Goal: Transaction & Acquisition: Purchase product/service

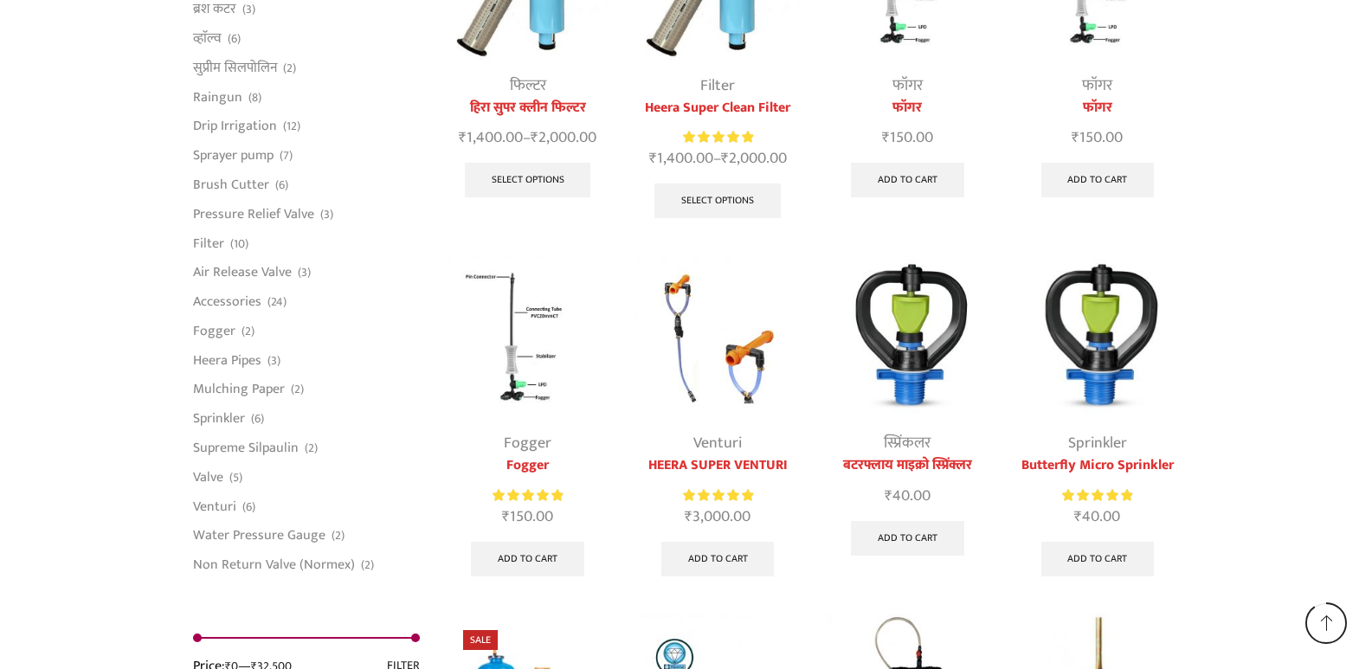
scroll to position [3983, 0]
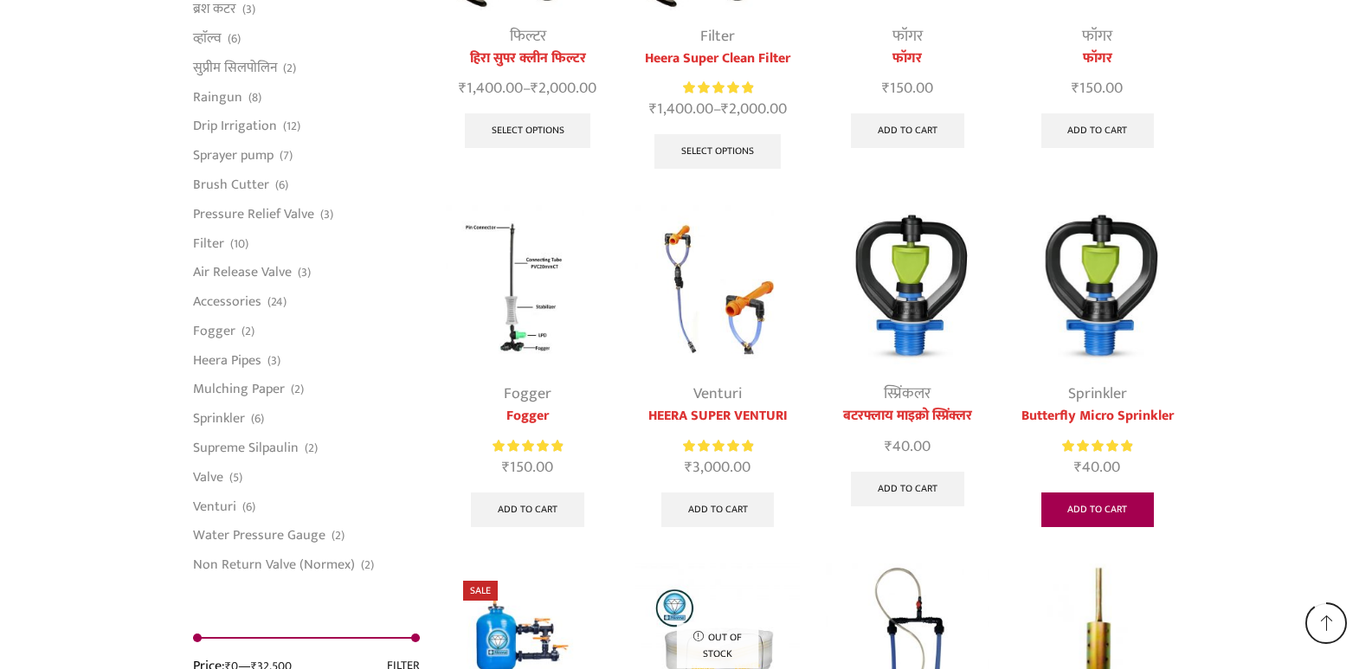
click at [1096, 507] on link "Add to cart" at bounding box center [1098, 510] width 113 height 35
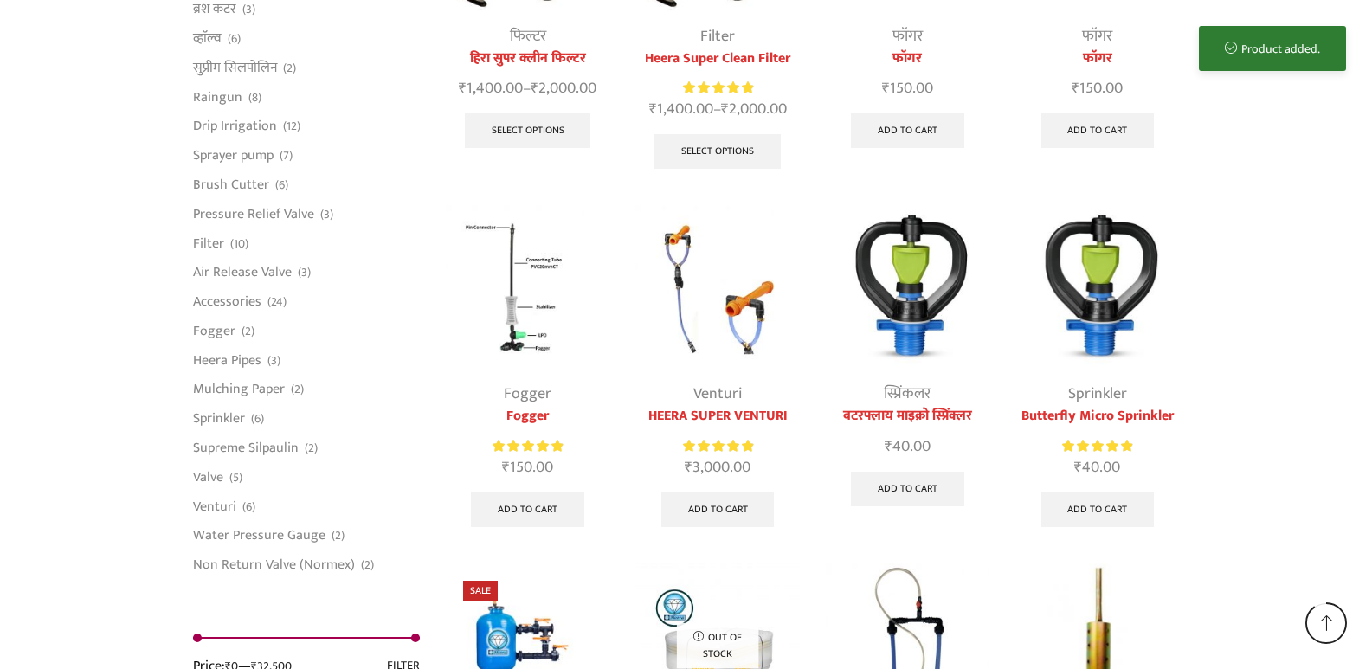
click at [1252, 39] on div "Product added." at bounding box center [1272, 48] width 147 height 45
click at [1243, 61] on div "Product added." at bounding box center [1272, 48] width 147 height 45
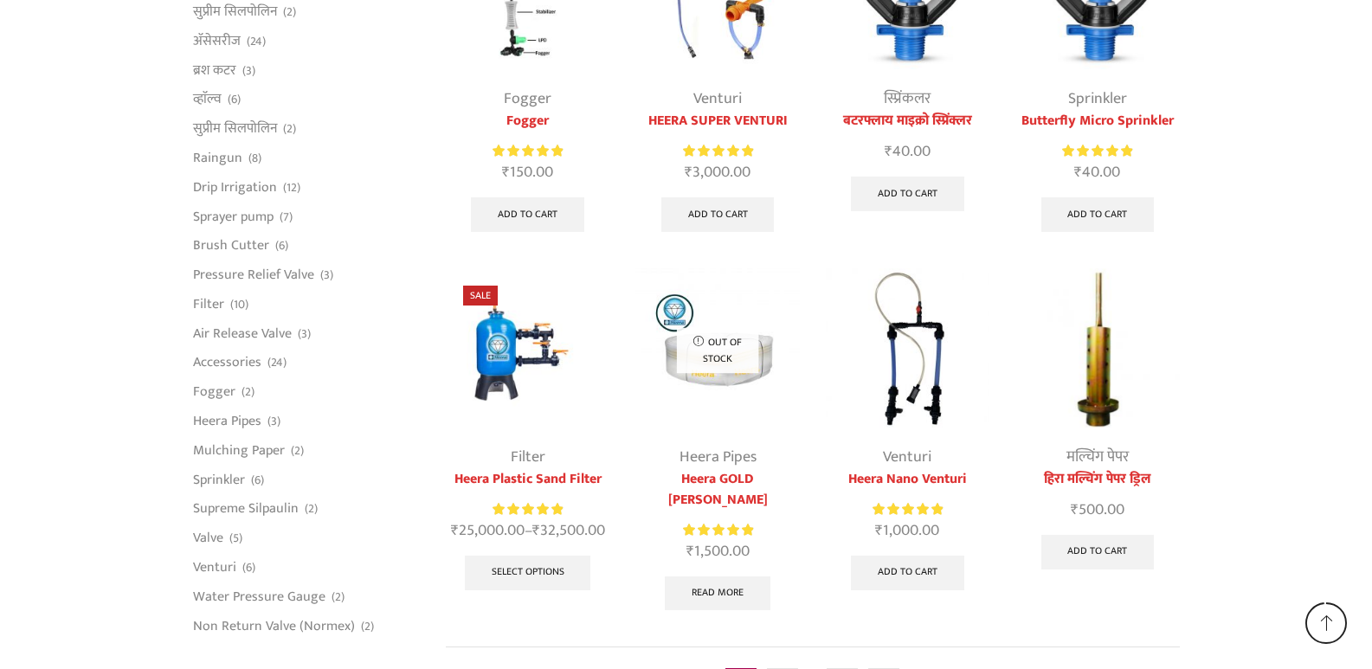
scroll to position [4445, 0]
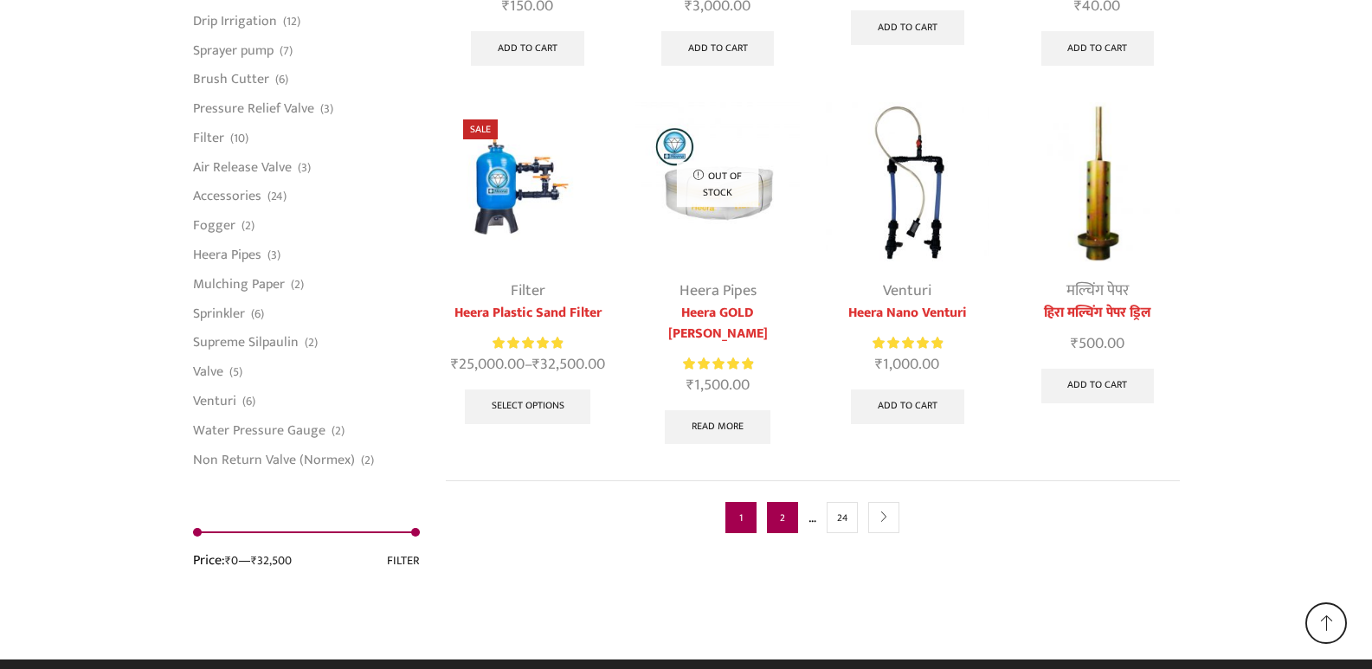
click at [777, 502] on link "2" at bounding box center [782, 517] width 31 height 31
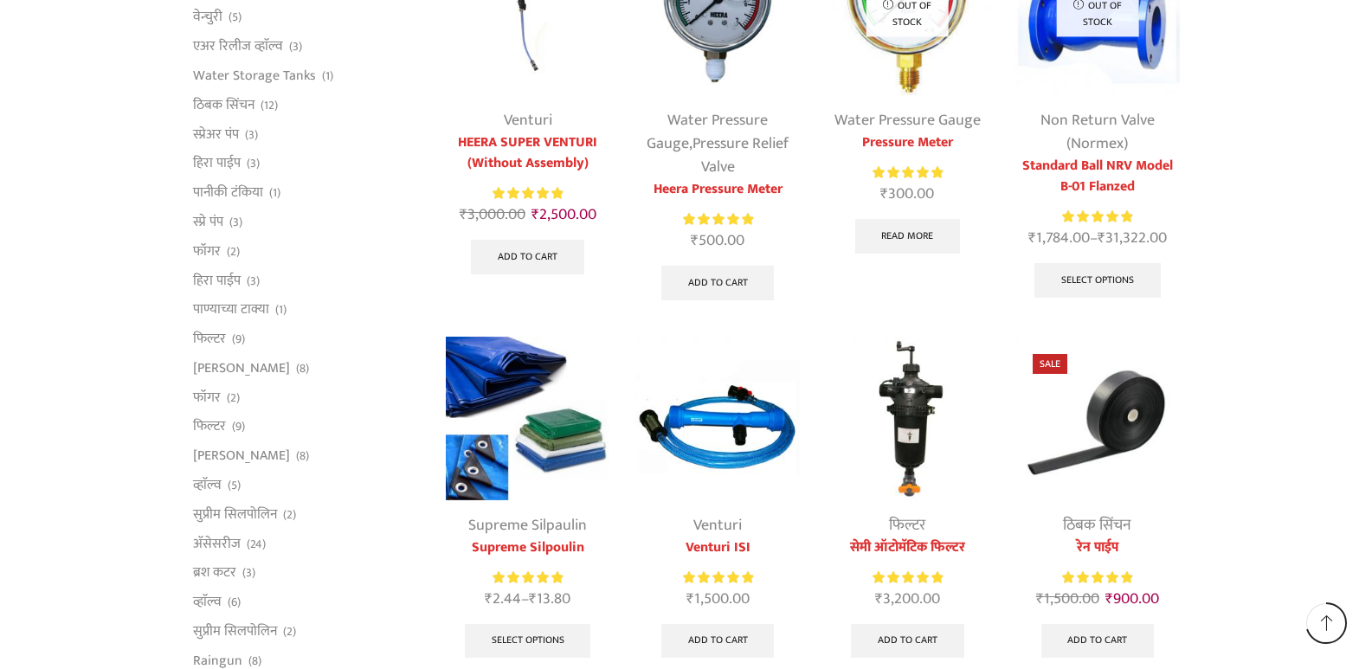
scroll to position [952, 0]
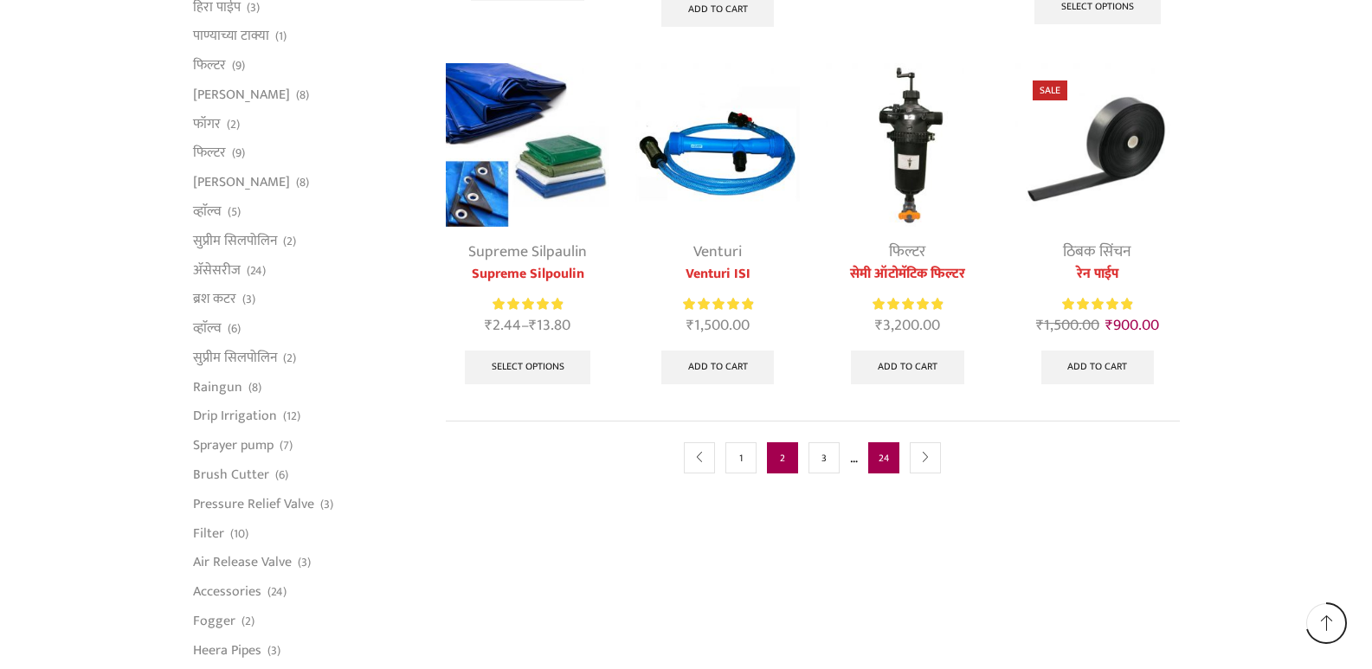
click at [875, 459] on link "24" at bounding box center [883, 457] width 31 height 31
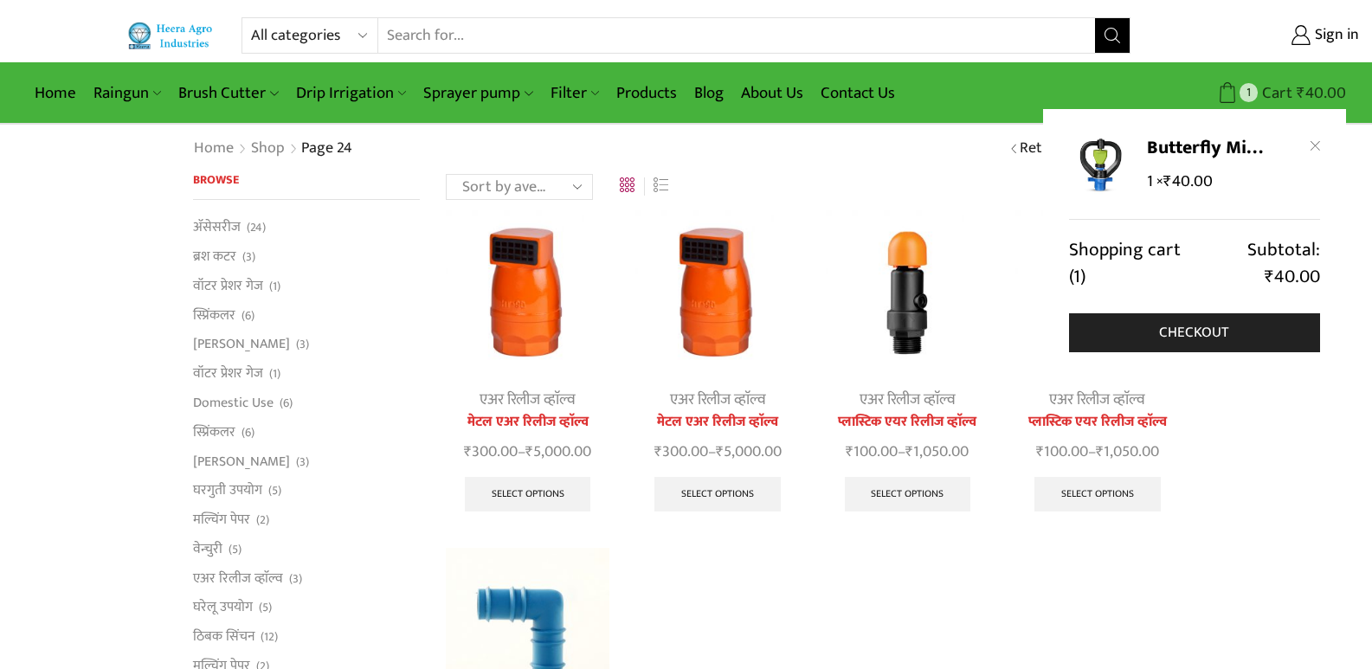
click at [1322, 95] on bdi "₹ 40.00" at bounding box center [1321, 93] width 49 height 27
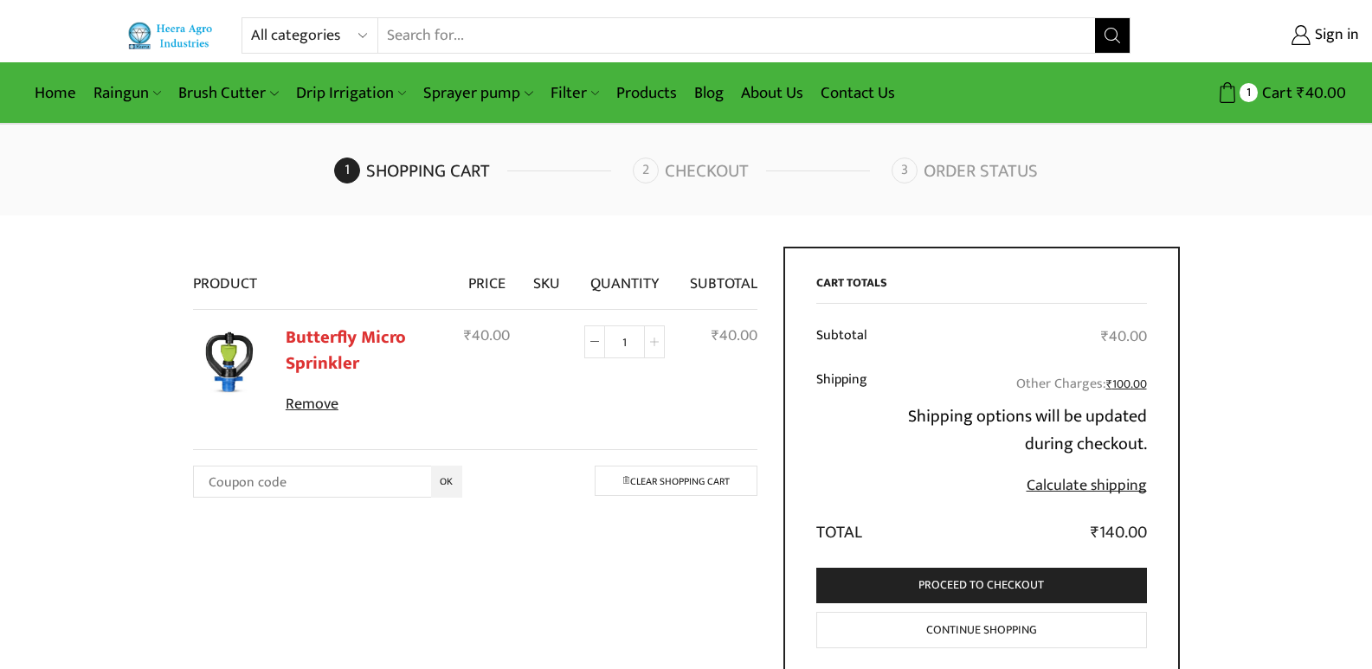
click at [655, 345] on icon at bounding box center [654, 342] width 9 height 9
click at [655, 346] on icon at bounding box center [654, 342] width 9 height 9
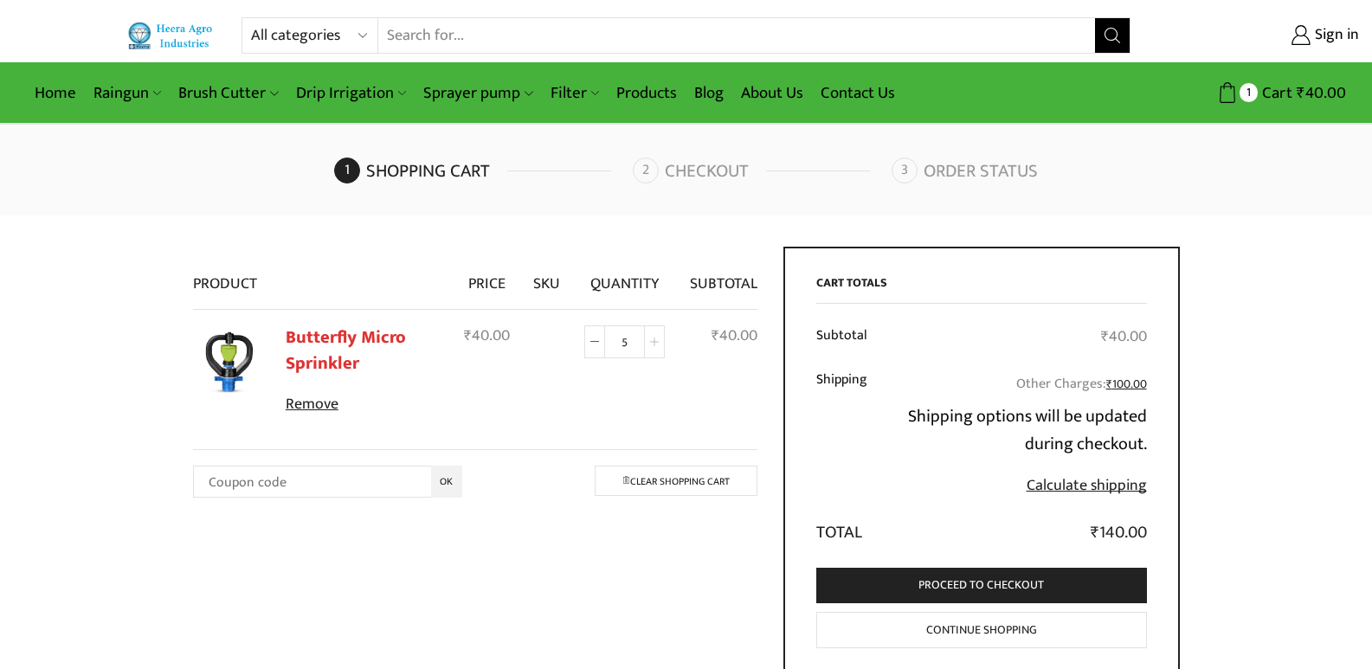
type input "6"
click at [698, 405] on td "₹ 40.00" at bounding box center [717, 369] width 81 height 118
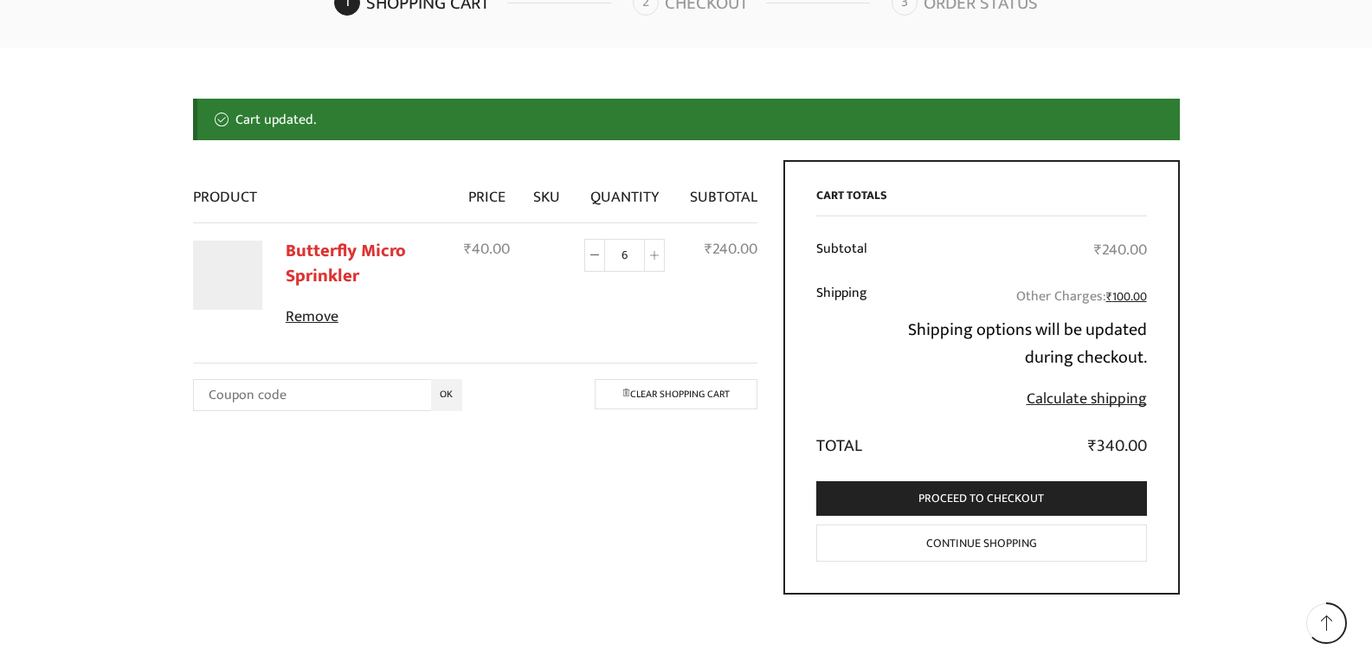
scroll to position [181, 0]
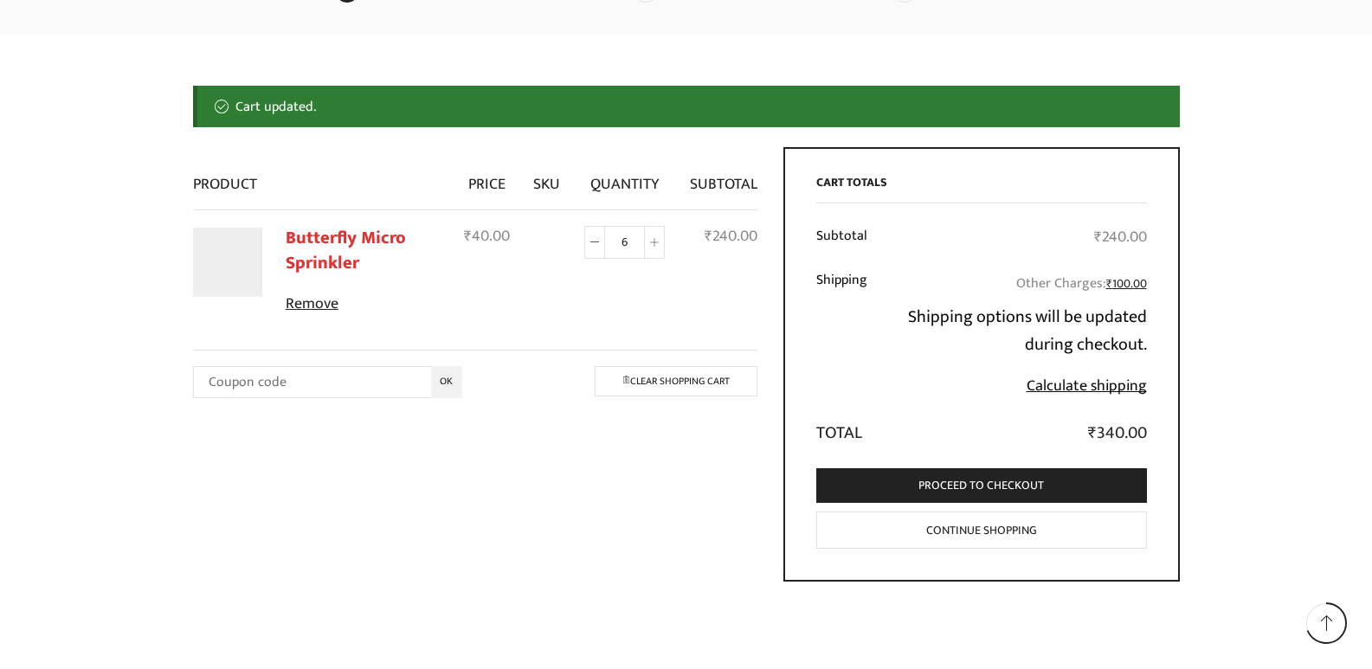
click at [1094, 388] on link "Calculate shipping" at bounding box center [1087, 386] width 120 height 26
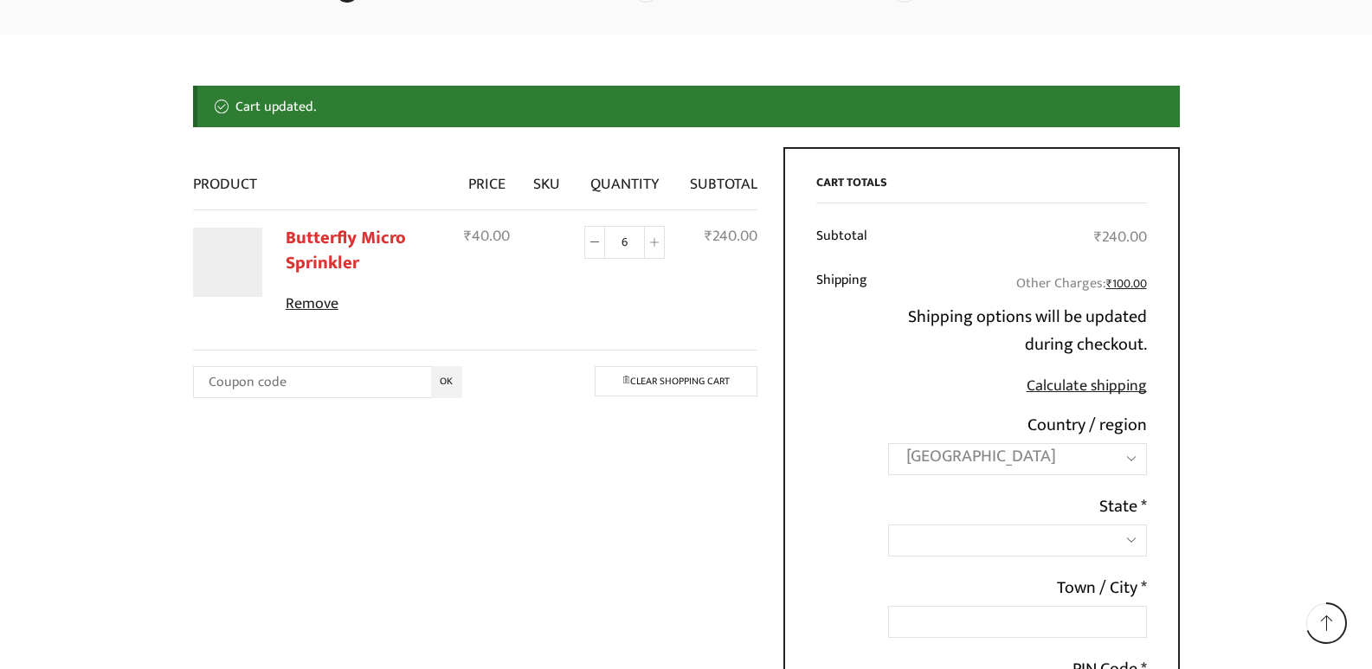
click at [1088, 437] on label "Country / region" at bounding box center [1087, 425] width 119 height 28
click at [888, 442] on select "Select a country / region… India" at bounding box center [888, 442] width 1 height 1
click at [1088, 453] on span "India" at bounding box center [1001, 456] width 189 height 24
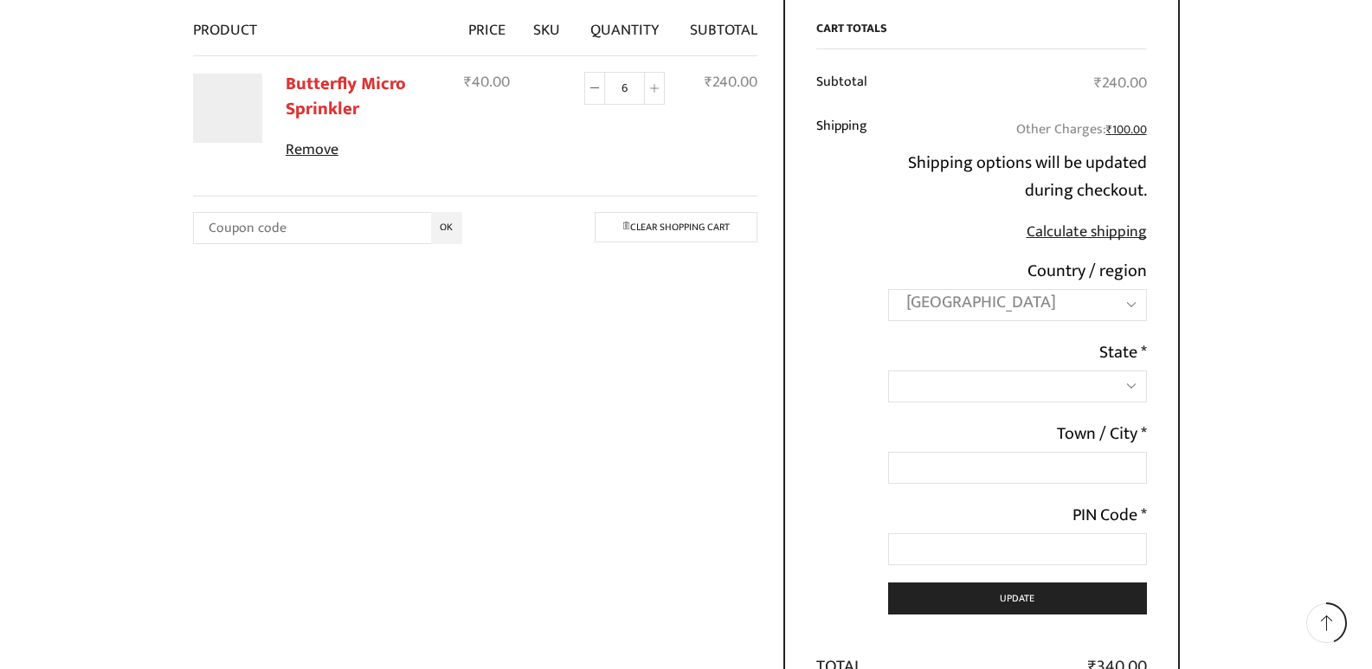
scroll to position [354, 0]
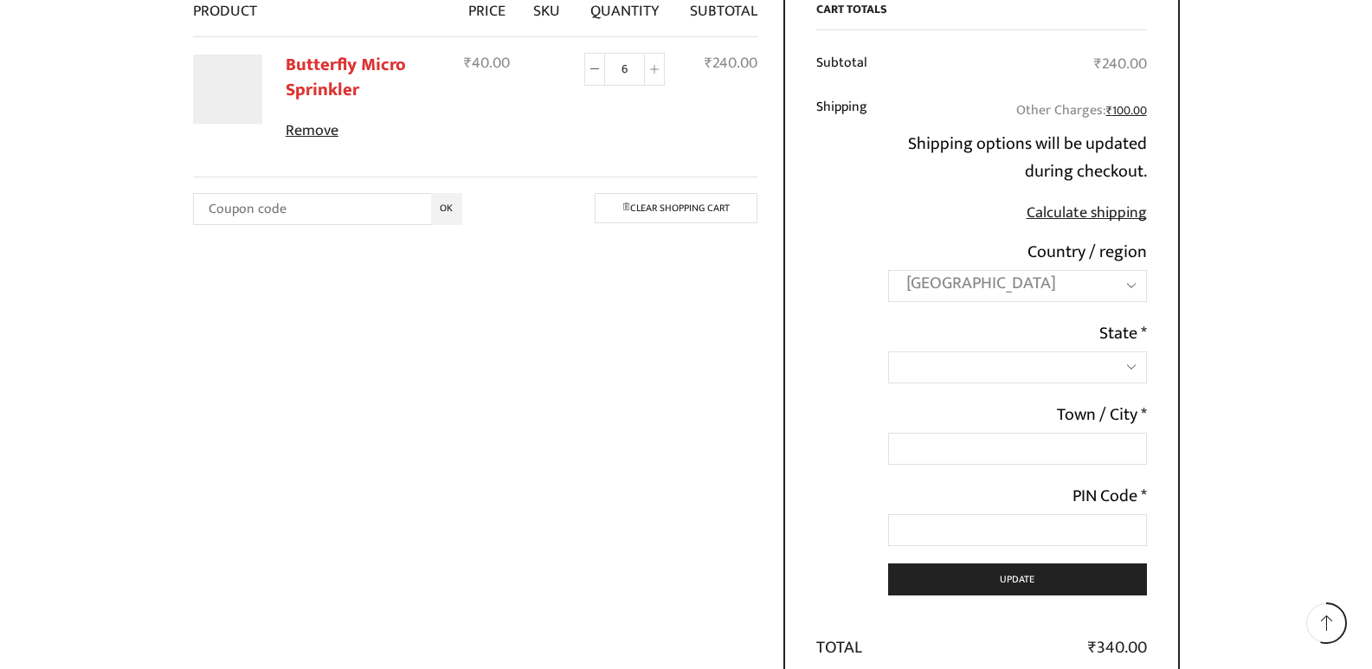
click at [990, 374] on span at bounding box center [1017, 368] width 258 height 32
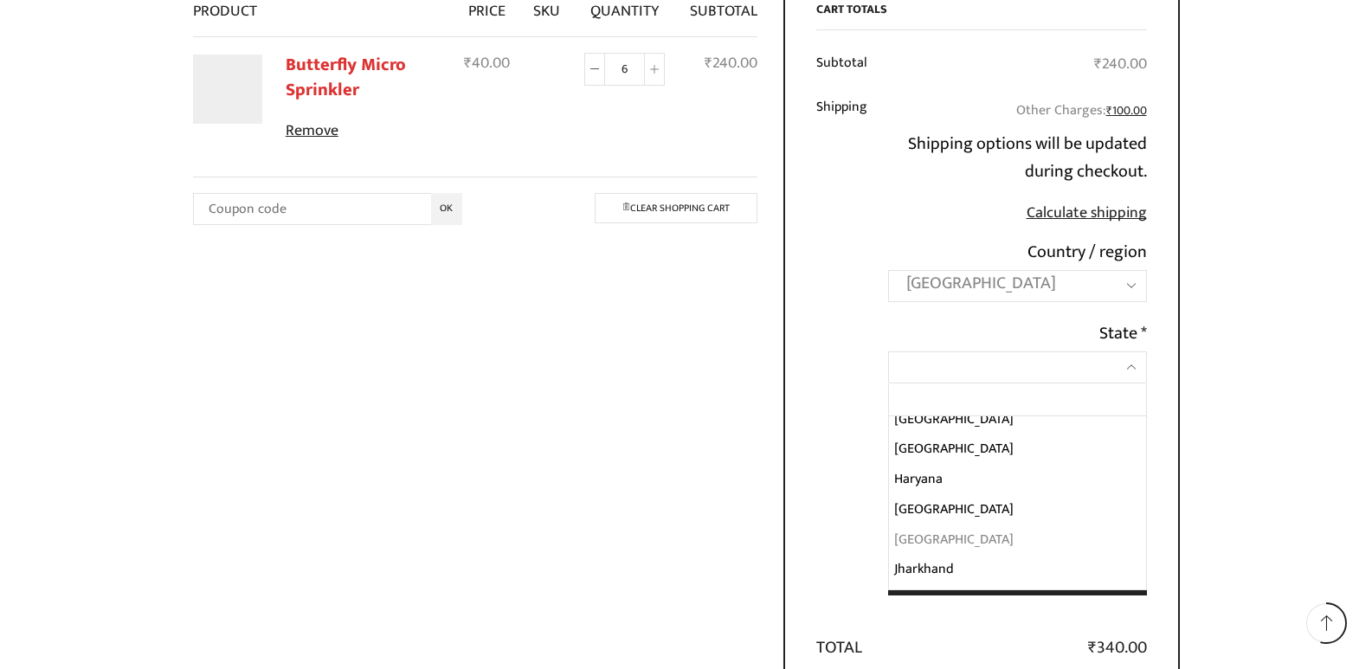
scroll to position [173, 0]
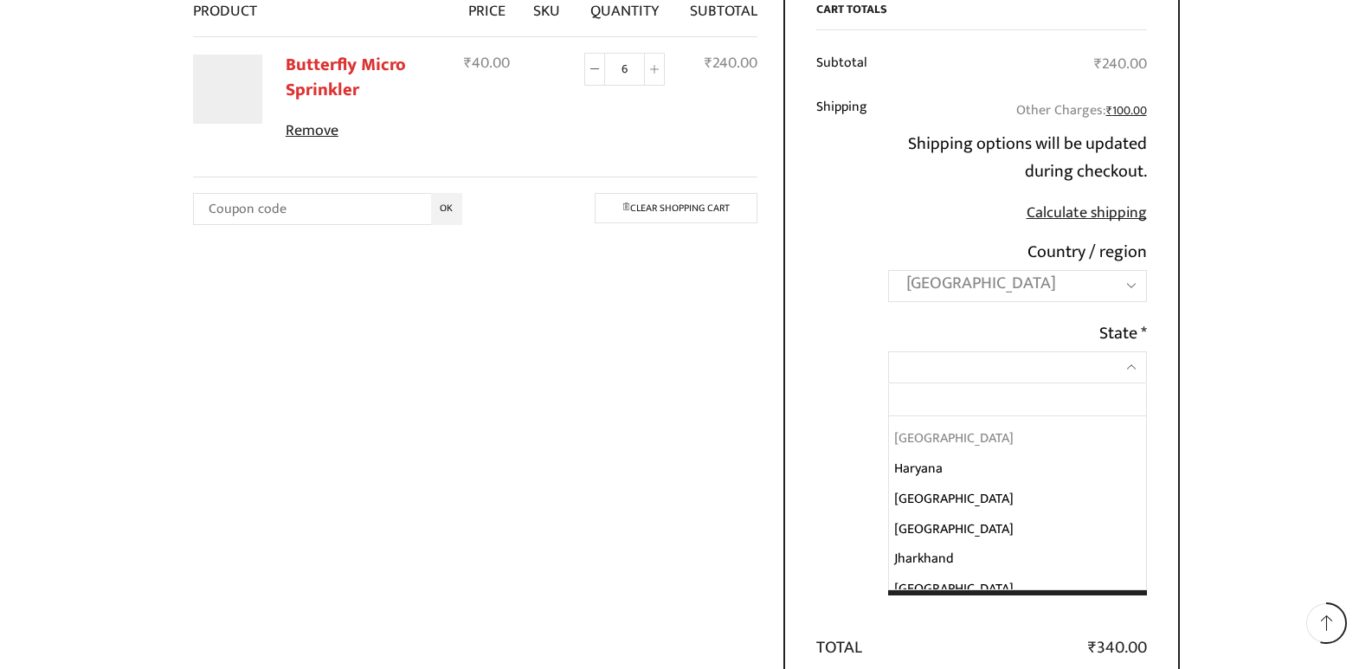
select select "GJ"
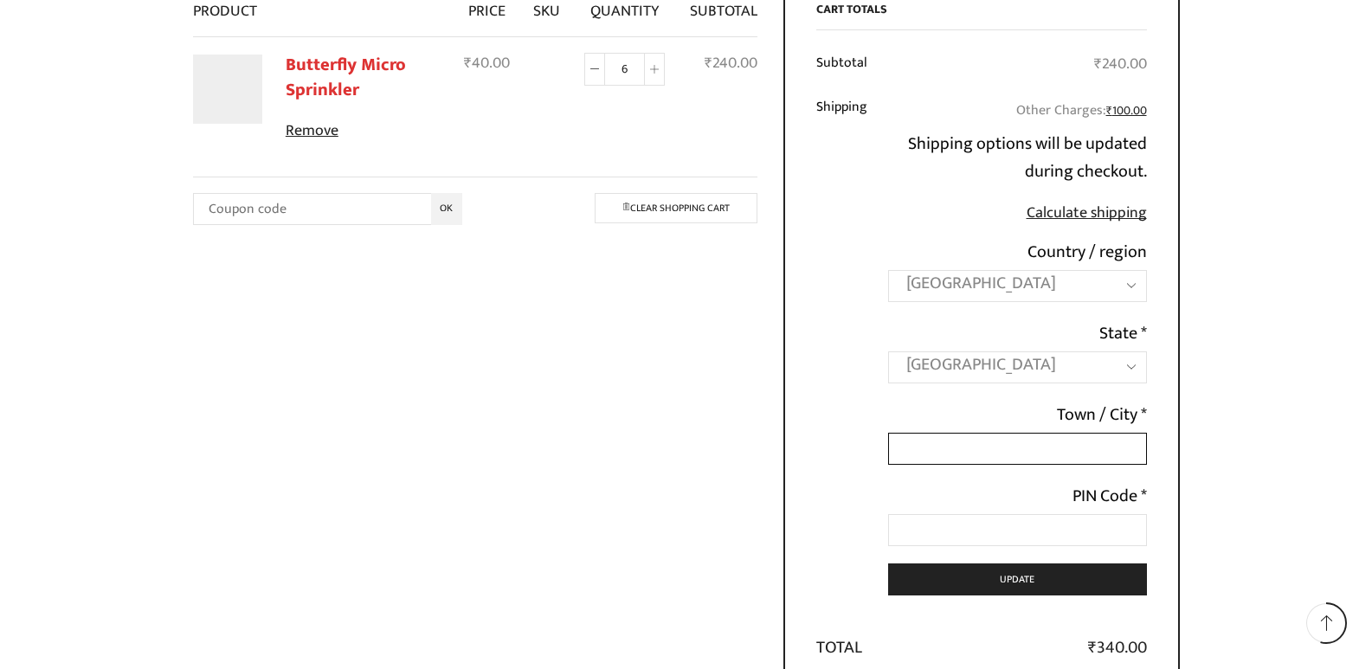
click at [1073, 447] on input "Town / City *" at bounding box center [1017, 449] width 258 height 32
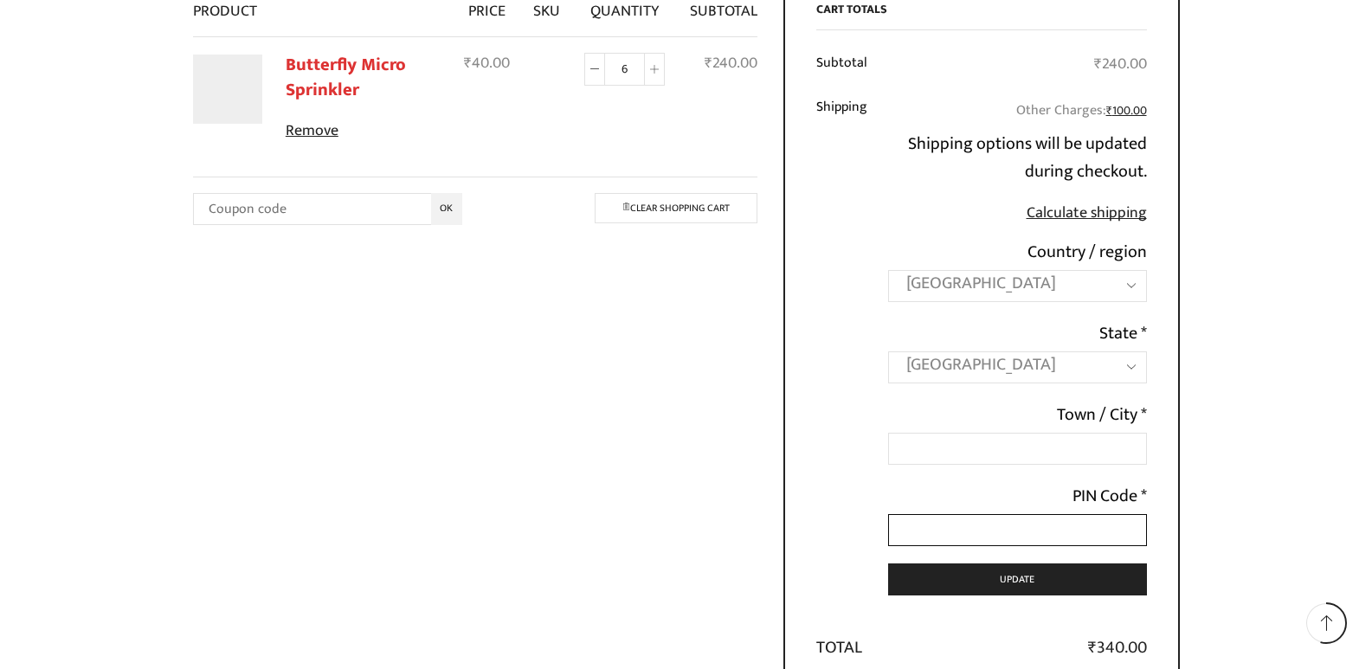
click at [1075, 521] on input "PIN Code *" at bounding box center [1017, 530] width 258 height 32
type input "362268"
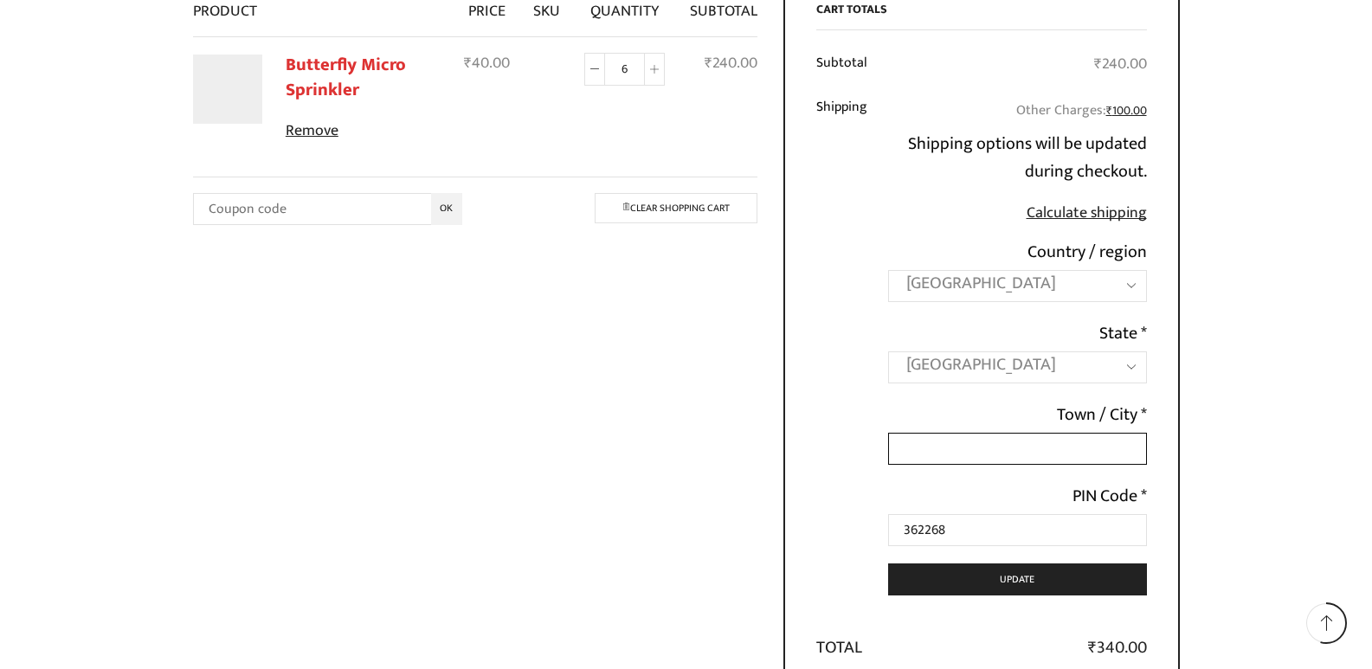
click at [1027, 445] on input "Town / City *" at bounding box center [1017, 449] width 258 height 32
type input "Amrapur"
click at [795, 458] on div "Cart totals Subtotal ₹ 240.00 Shipping Other Charges: ₹ 100.00 Shipping options…" at bounding box center [982, 385] width 397 height 823
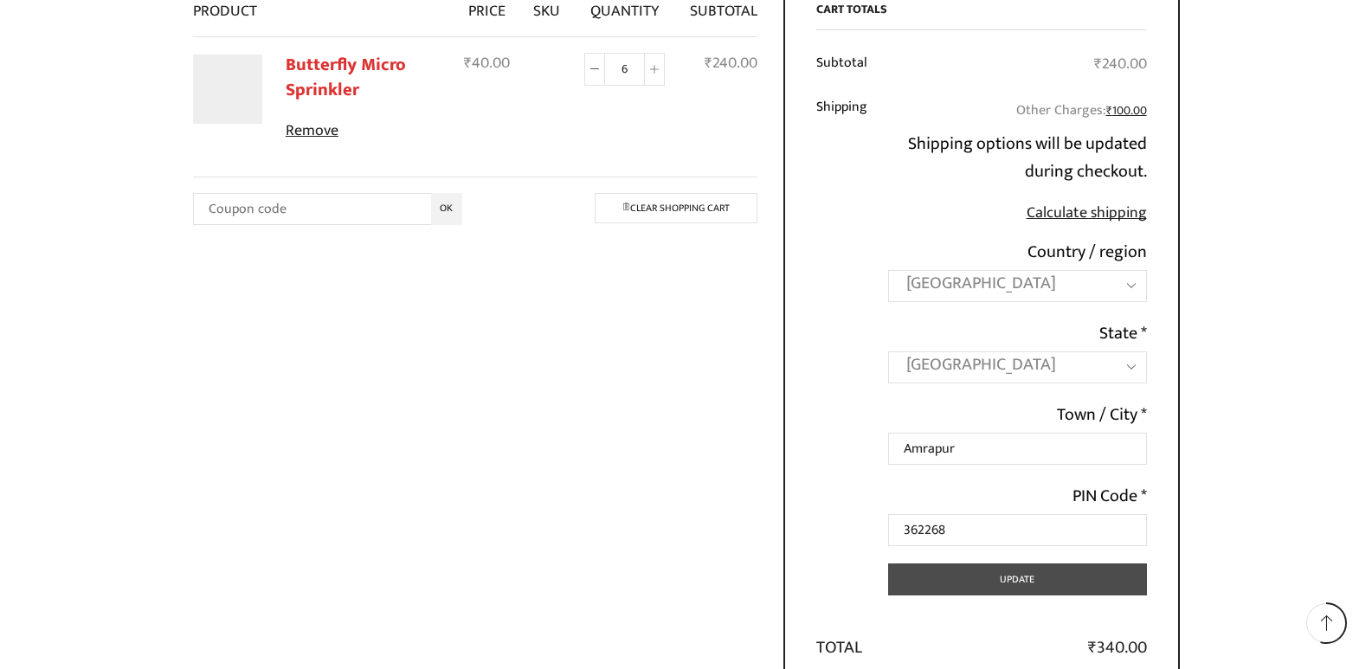
click at [940, 572] on button "Update" at bounding box center [1017, 580] width 258 height 32
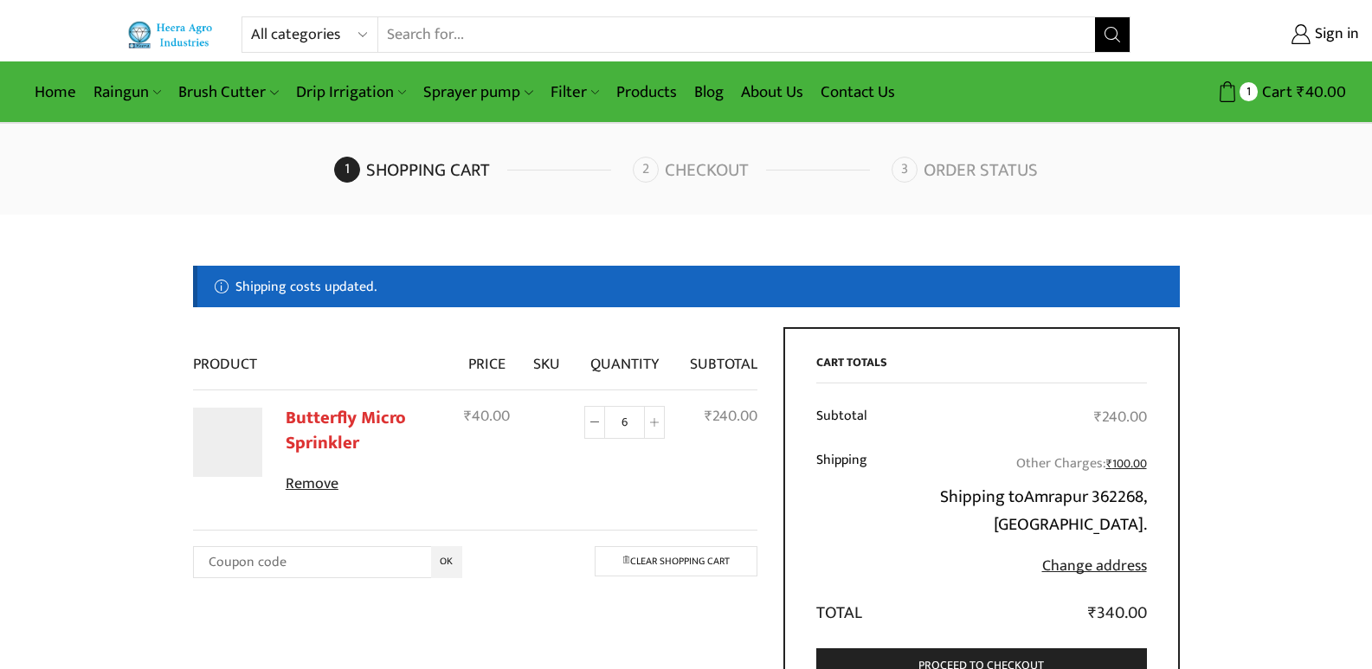
scroll to position [0, 0]
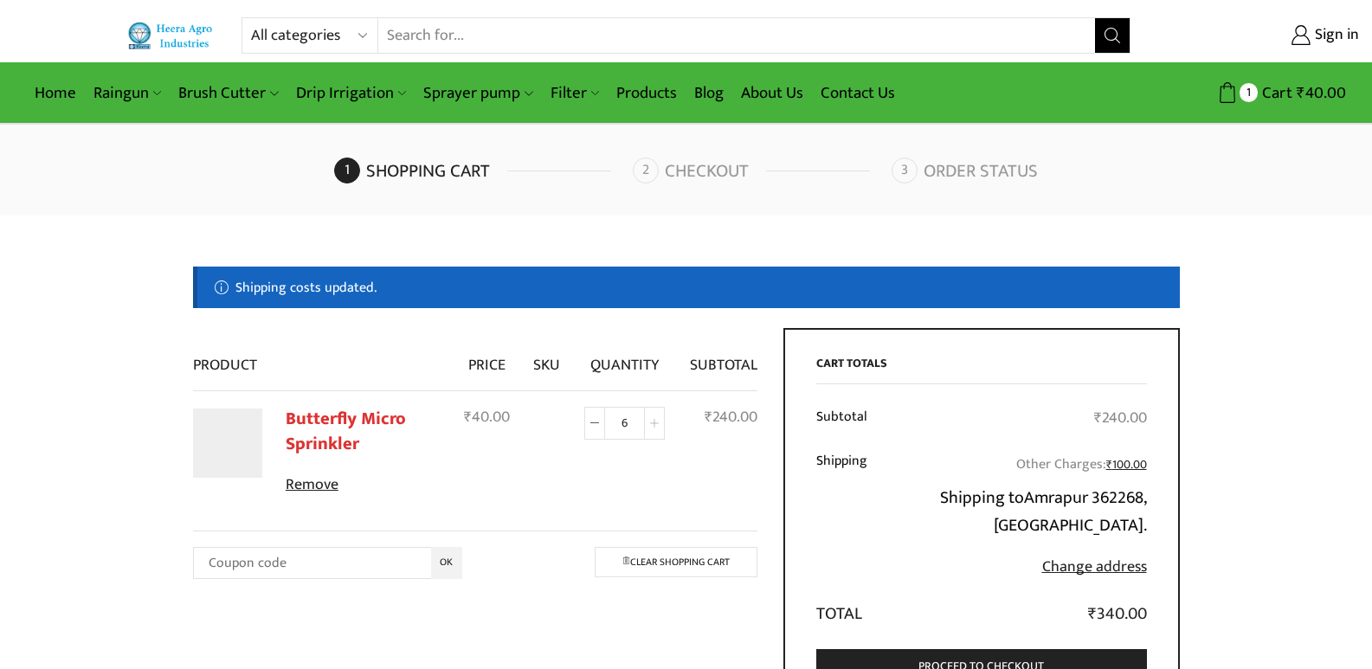
click at [655, 428] on icon at bounding box center [654, 423] width 9 height 9
click at [655, 426] on icon at bounding box center [654, 423] width 9 height 9
type input "10"
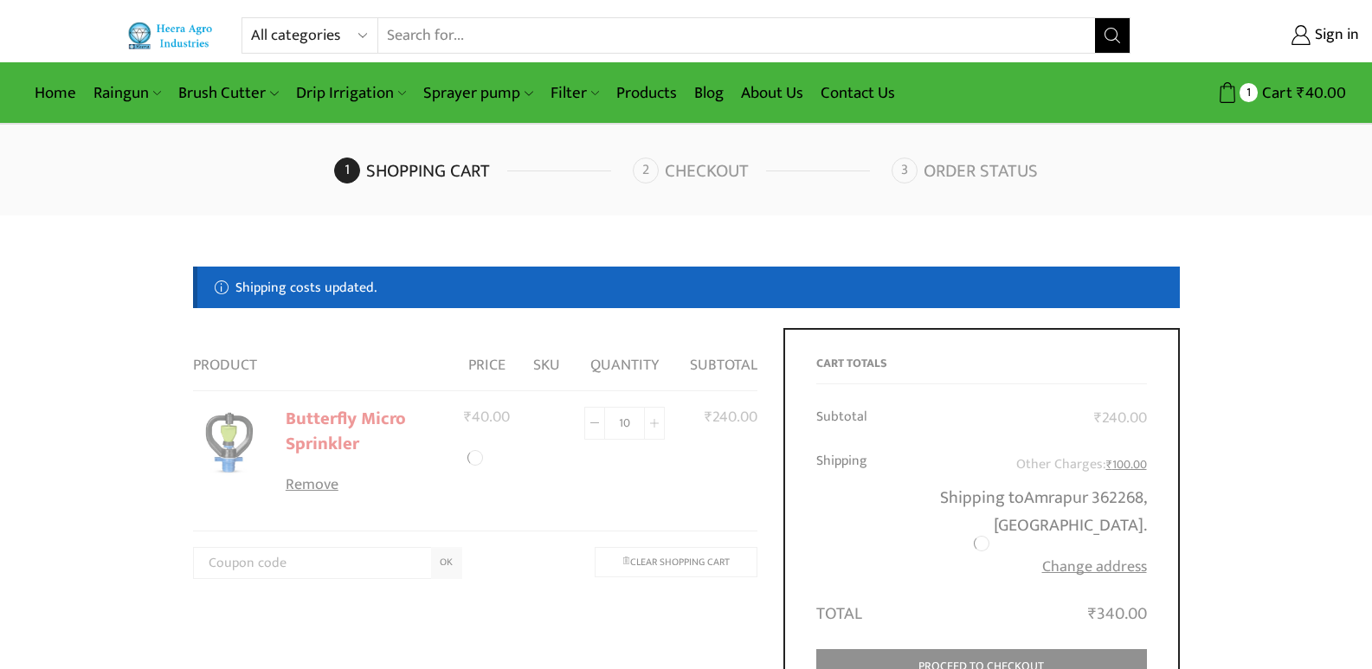
click at [959, 430] on div at bounding box center [982, 543] width 331 height 372
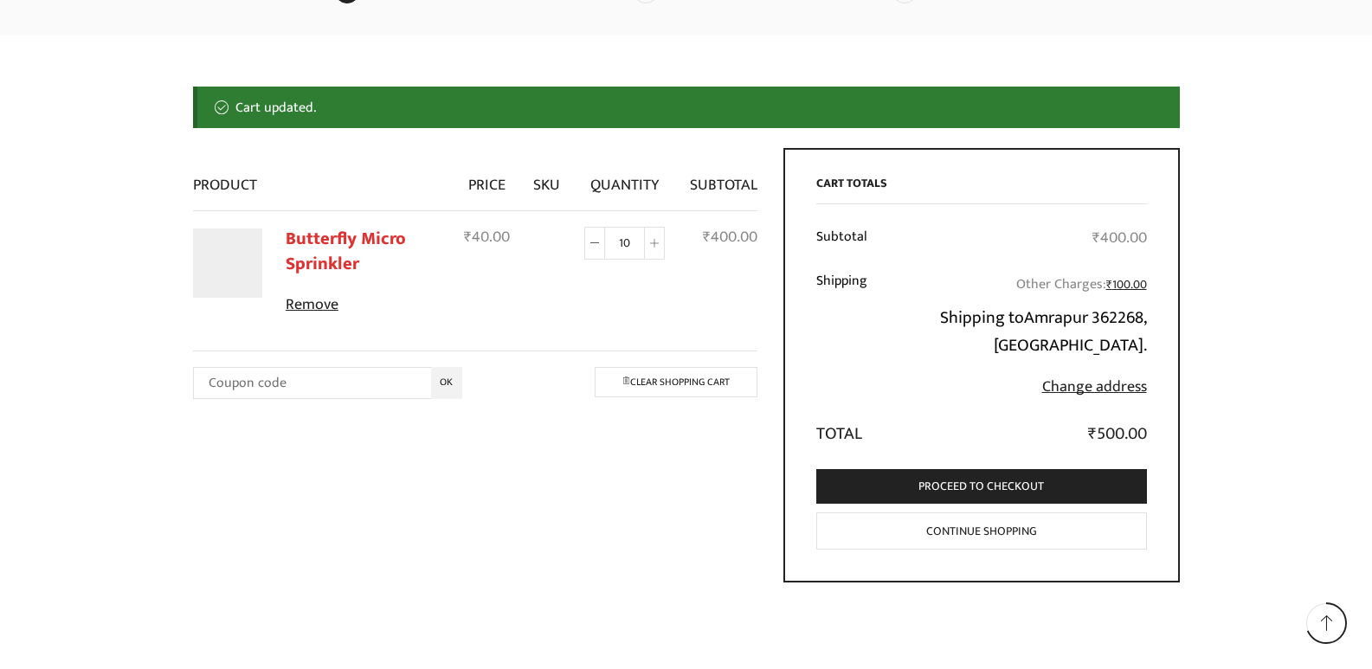
scroll to position [181, 0]
click at [558, 294] on td at bounding box center [547, 269] width 50 height 118
click at [313, 244] on link "Butterfly Micro Sprinkler" at bounding box center [346, 250] width 120 height 55
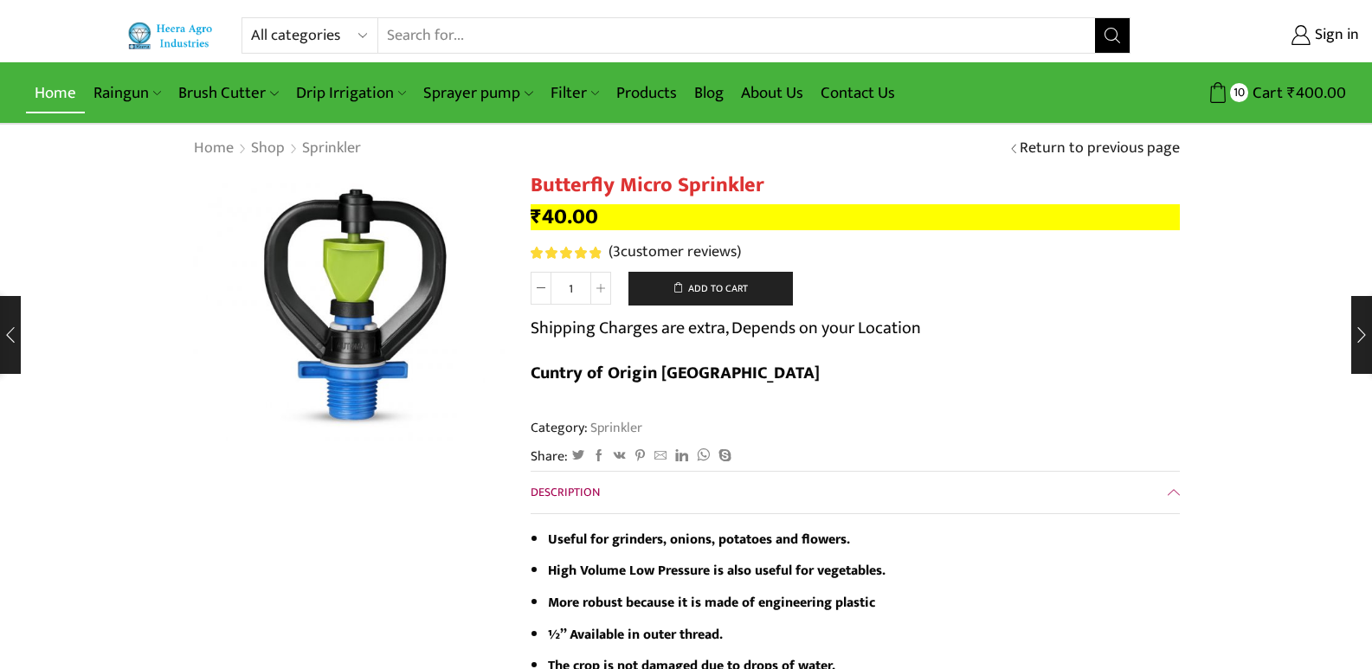
click at [34, 95] on link "Home" at bounding box center [55, 93] width 59 height 41
